Goal: Information Seeking & Learning: Learn about a topic

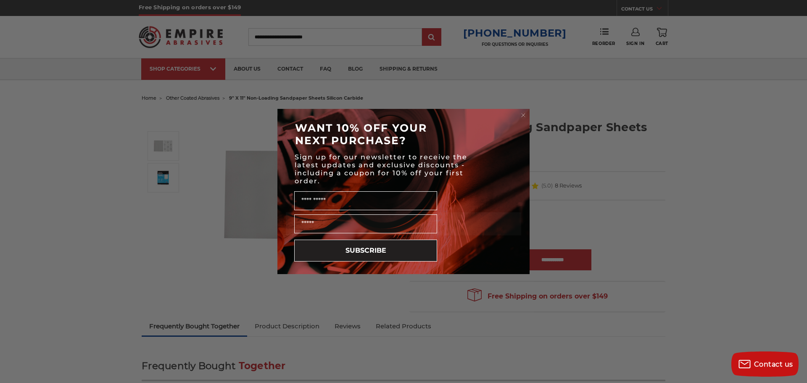
click at [526, 115] on circle "Close dialog" at bounding box center [524, 115] width 8 height 8
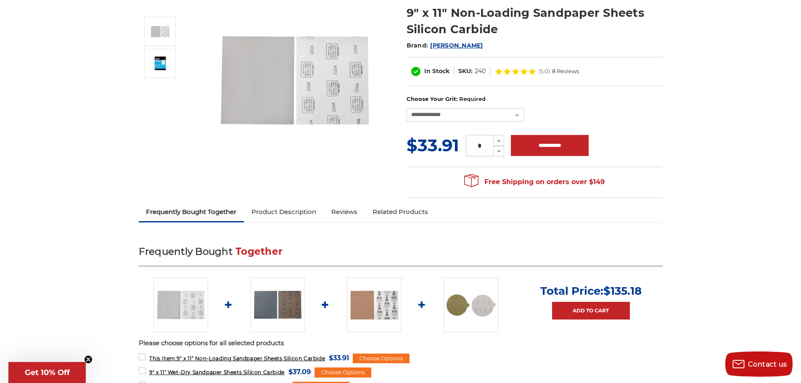
scroll to position [168, 0]
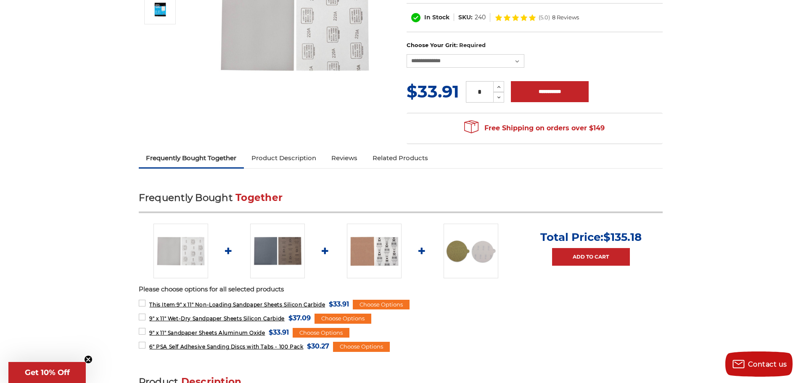
click at [267, 161] on link "Product Description" at bounding box center [284, 158] width 80 height 19
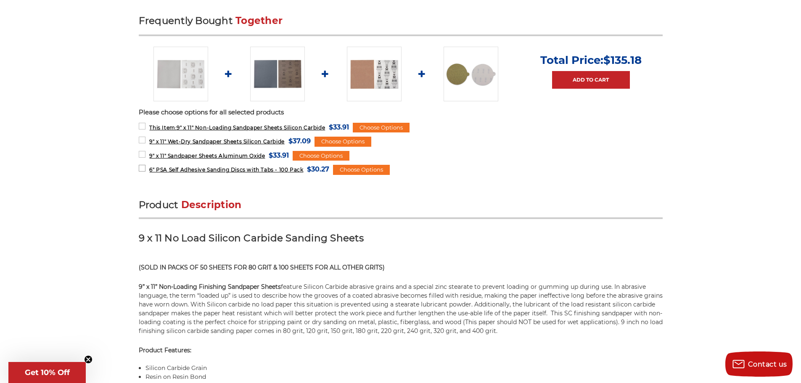
scroll to position [421, 0]
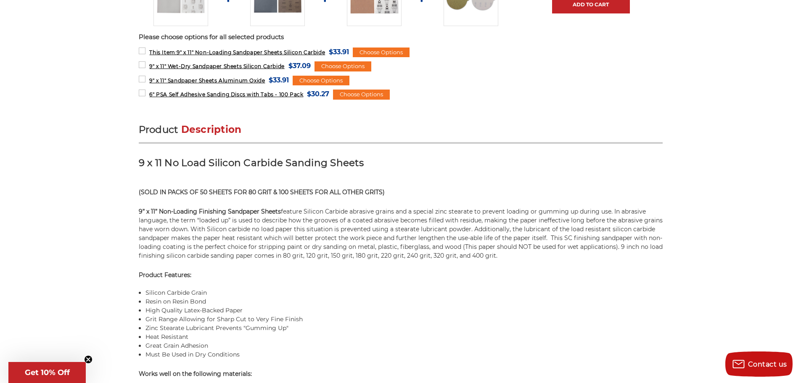
click at [401, 188] on p "(SOLD IN PACKS OF 50 SHEETS FOR 80 GRIT & 100 SHEETS FOR ALL OTHER GRITS)" at bounding box center [401, 192] width 524 height 9
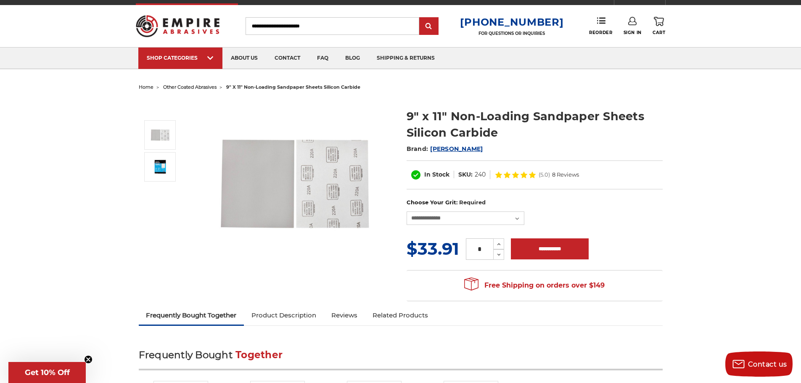
scroll to position [0, 0]
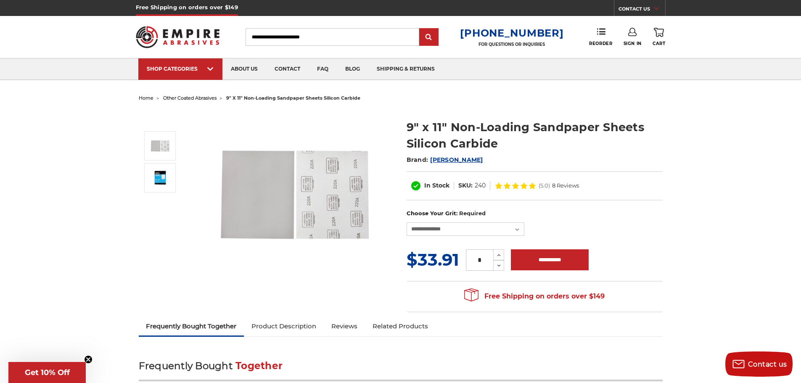
click at [344, 333] on link "Reviews" at bounding box center [344, 326] width 41 height 19
